Goal: Task Accomplishment & Management: Complete application form

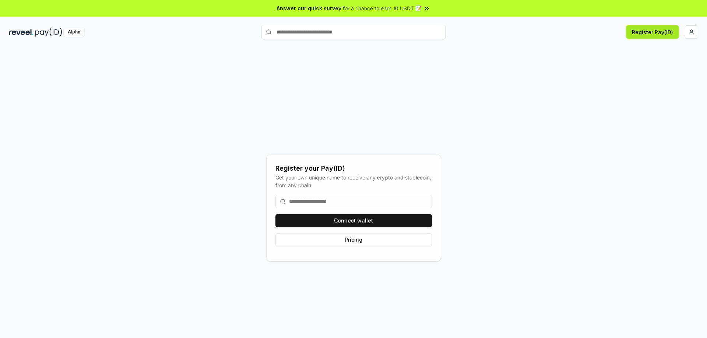
click at [654, 30] on button "Register Pay(ID)" at bounding box center [652, 31] width 53 height 13
click at [641, 29] on button "Register Pay(ID)" at bounding box center [652, 31] width 53 height 13
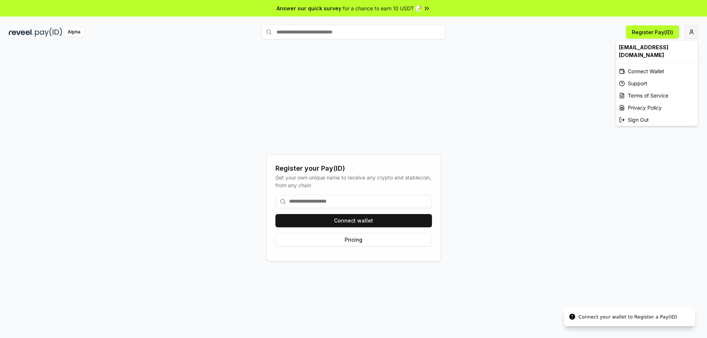
click at [688, 31] on html "Answer our quick survey for a chance to earn 10 USDT 📝 Alpha Register Pay(ID) C…" at bounding box center [353, 169] width 707 height 338
click at [653, 31] on html "Answer our quick survey for a chance to earn 10 USDT 📝 Alpha Register Pay(ID) C…" at bounding box center [353, 169] width 707 height 338
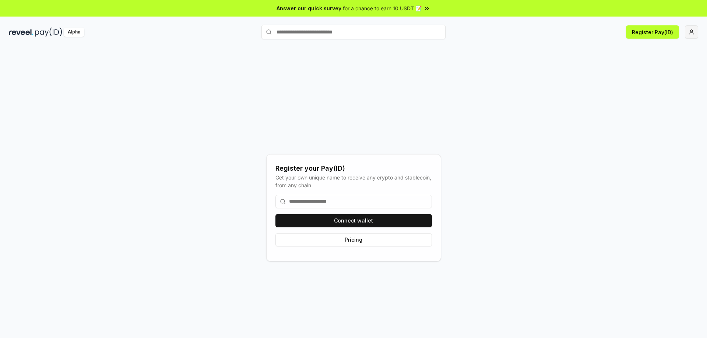
click at [687, 35] on html "Answer our quick survey for a chance to earn 10 USDT 📝 Alpha Register Pay(ID) R…" at bounding box center [353, 169] width 707 height 338
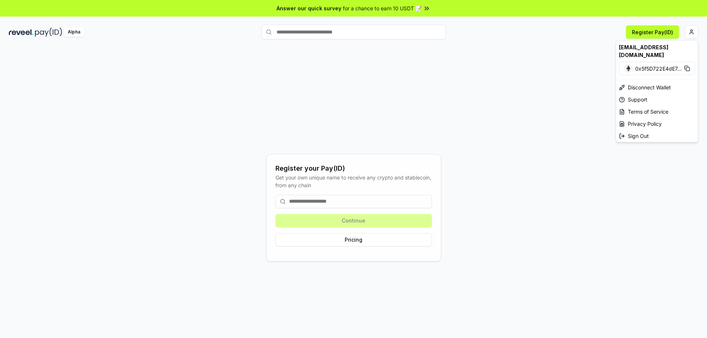
drag, startPoint x: 459, startPoint y: 77, endPoint x: 457, endPoint y: 90, distance: 12.7
click at [459, 77] on html "Answer our quick survey for a chance to earn 10 USDT 📝 Alpha Register Pay(ID) R…" at bounding box center [353, 169] width 707 height 338
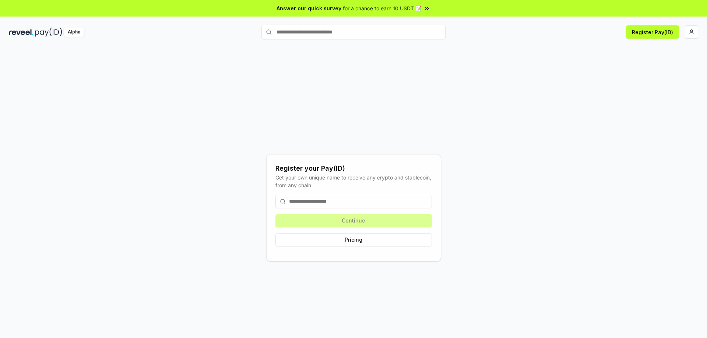
click at [395, 224] on div "Continue Pricing" at bounding box center [353, 220] width 156 height 63
click at [359, 199] on input at bounding box center [353, 201] width 156 height 13
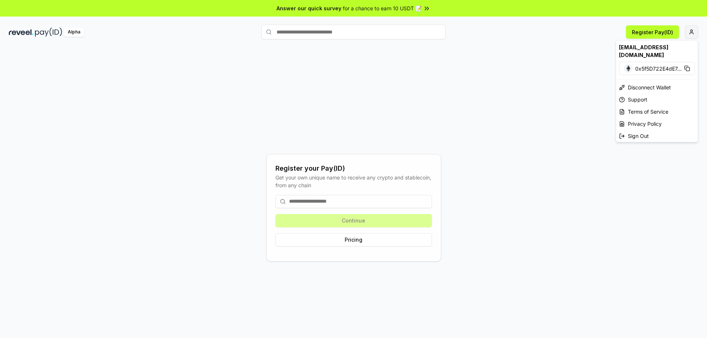
click at [695, 32] on html "Answer our quick survey for a chance to earn 10 USDT 📝 Alpha Register Pay(ID) R…" at bounding box center [353, 169] width 707 height 338
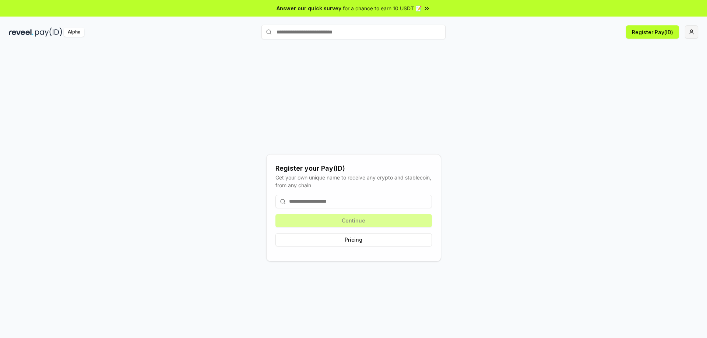
click at [688, 33] on html "Answer our quick survey for a chance to earn 10 USDT 📝 Alpha Register Pay(ID) R…" at bounding box center [353, 169] width 707 height 338
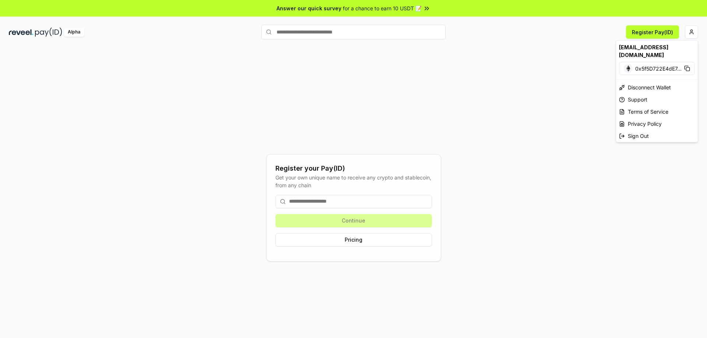
click at [341, 203] on html "Answer our quick survey for a chance to earn 10 USDT 📝 Alpha Register Pay(ID) R…" at bounding box center [353, 169] width 707 height 338
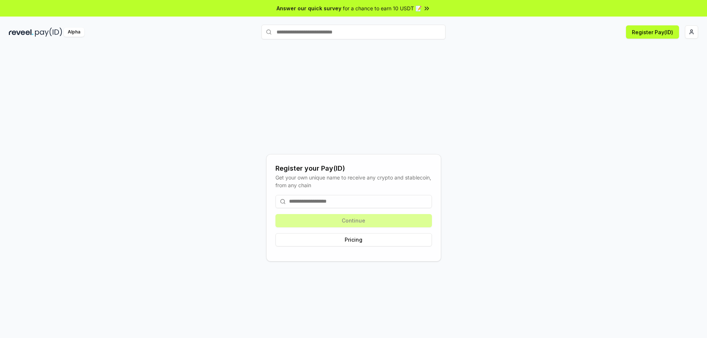
click at [341, 201] on input at bounding box center [353, 201] width 156 height 13
click at [694, 36] on html "Answer our quick survey for a chance to earn 10 USDT 📝 Alpha Register Pay(ID) R…" at bounding box center [353, 169] width 707 height 338
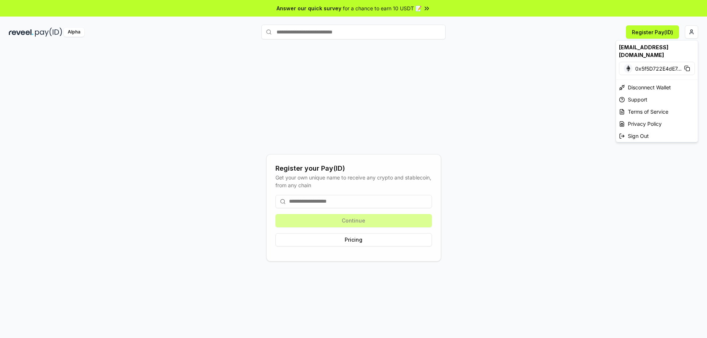
click at [335, 200] on html "Answer our quick survey for a chance to earn 10 USDT 📝 Alpha Register Pay(ID) R…" at bounding box center [353, 169] width 707 height 338
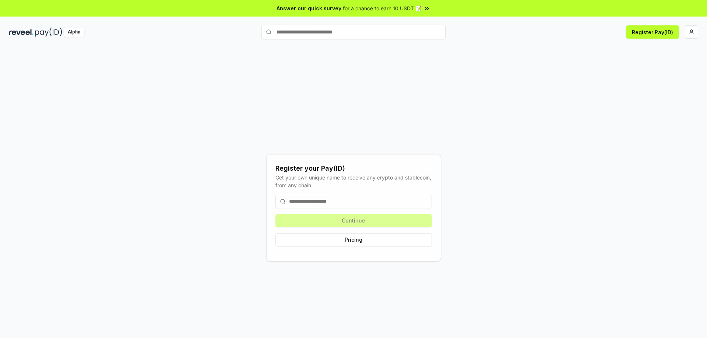
click at [335, 200] on input at bounding box center [353, 201] width 156 height 13
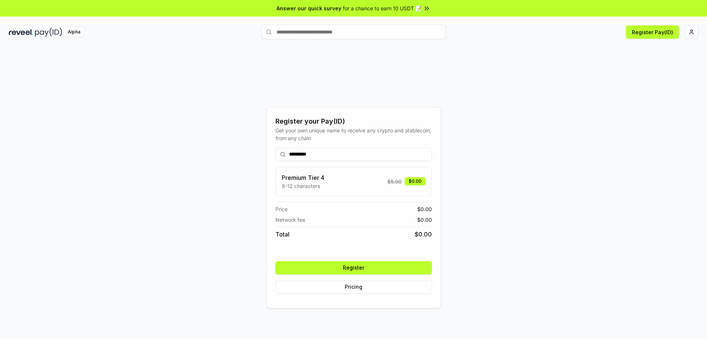
type input "*********"
click at [343, 270] on button "Register" at bounding box center [353, 267] width 156 height 13
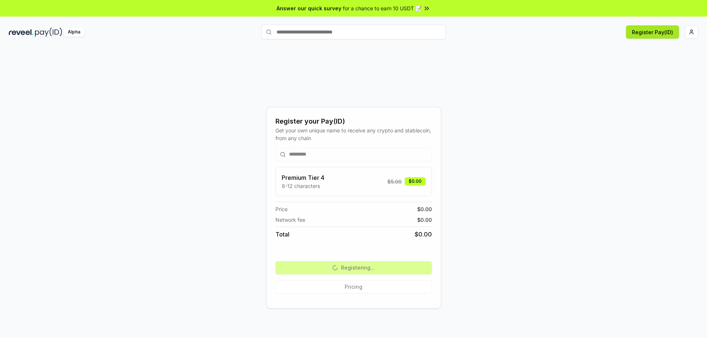
click at [640, 36] on button "Register Pay(ID)" at bounding box center [652, 31] width 53 height 13
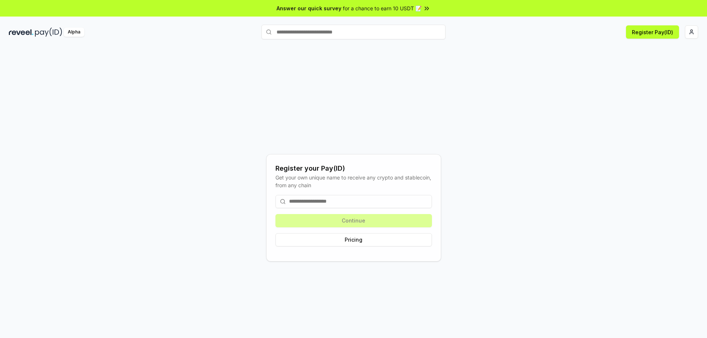
click at [337, 198] on input at bounding box center [353, 201] width 156 height 13
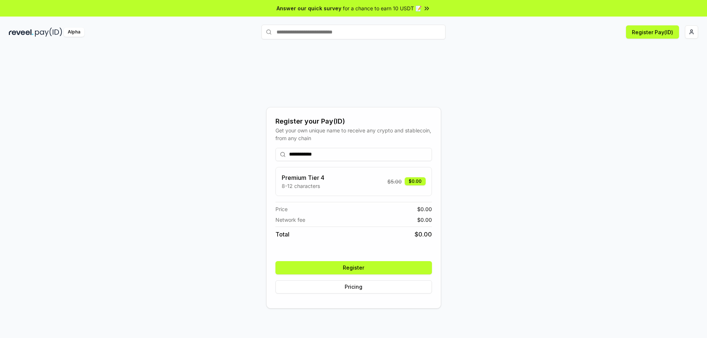
type input "**********"
click at [366, 269] on button "Register" at bounding box center [353, 267] width 156 height 13
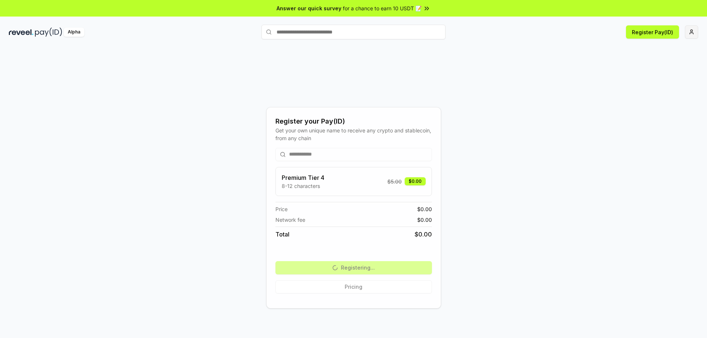
click at [692, 32] on html "**********" at bounding box center [353, 169] width 707 height 338
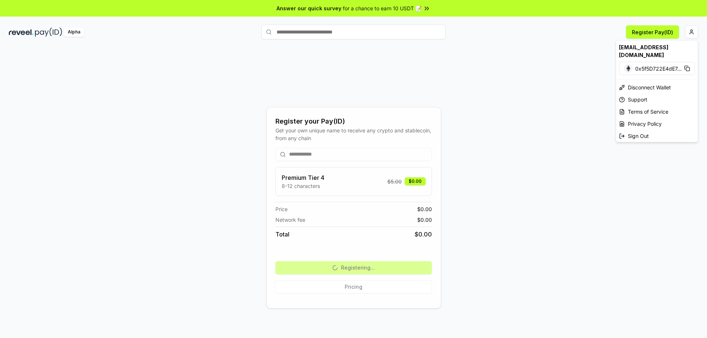
click at [662, 49] on div "[EMAIL_ADDRESS][DOMAIN_NAME]" at bounding box center [657, 51] width 82 height 21
click at [688, 67] on rect at bounding box center [687, 68] width 3 height 3
drag, startPoint x: 519, startPoint y: 1, endPoint x: 560, endPoint y: 176, distance: 180.2
click at [560, 176] on html "**********" at bounding box center [353, 169] width 707 height 338
